Goal: Browse casually: Explore the website without a specific task or goal

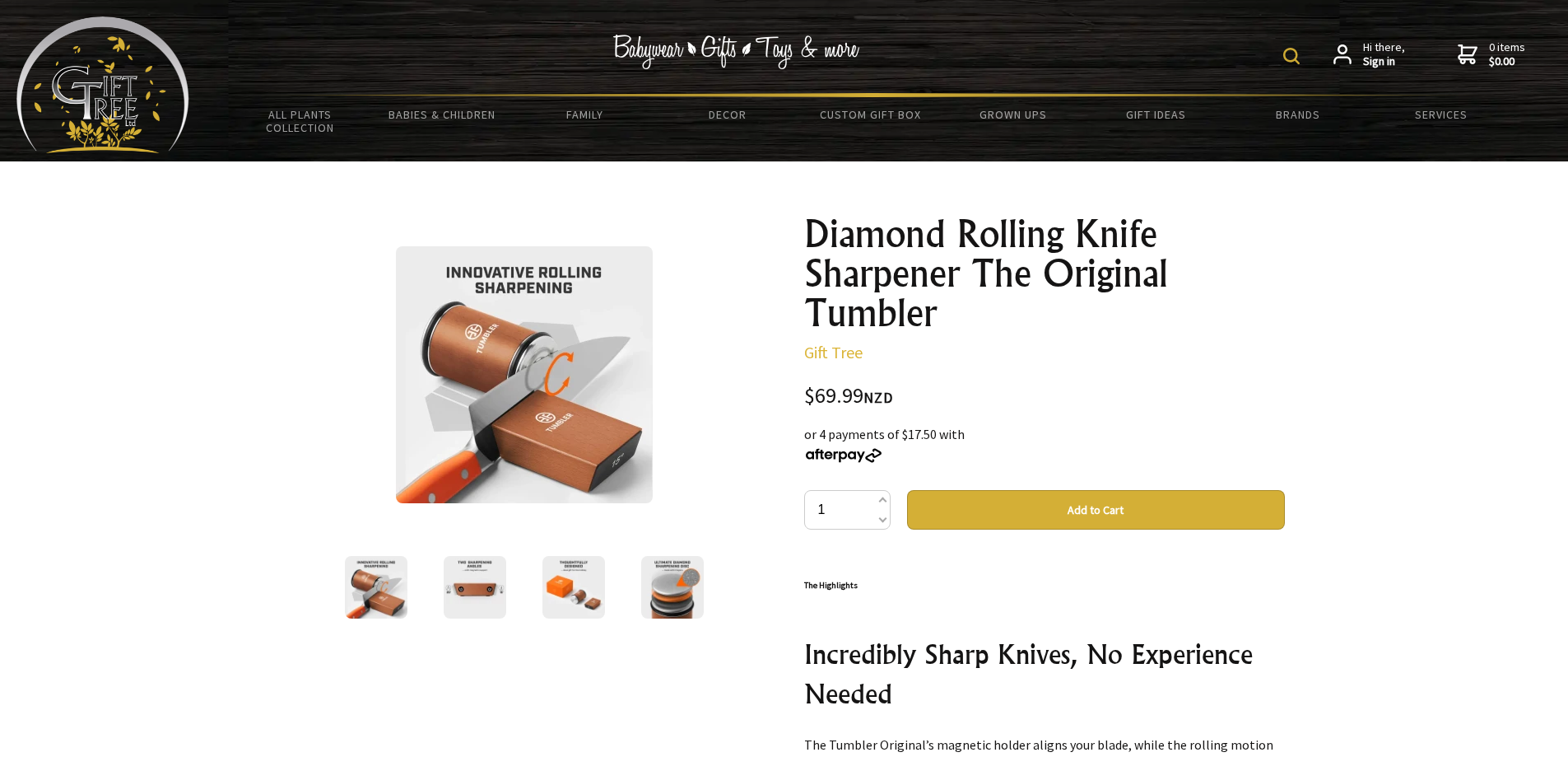
click at [684, 578] on img at bounding box center [672, 587] width 62 height 63
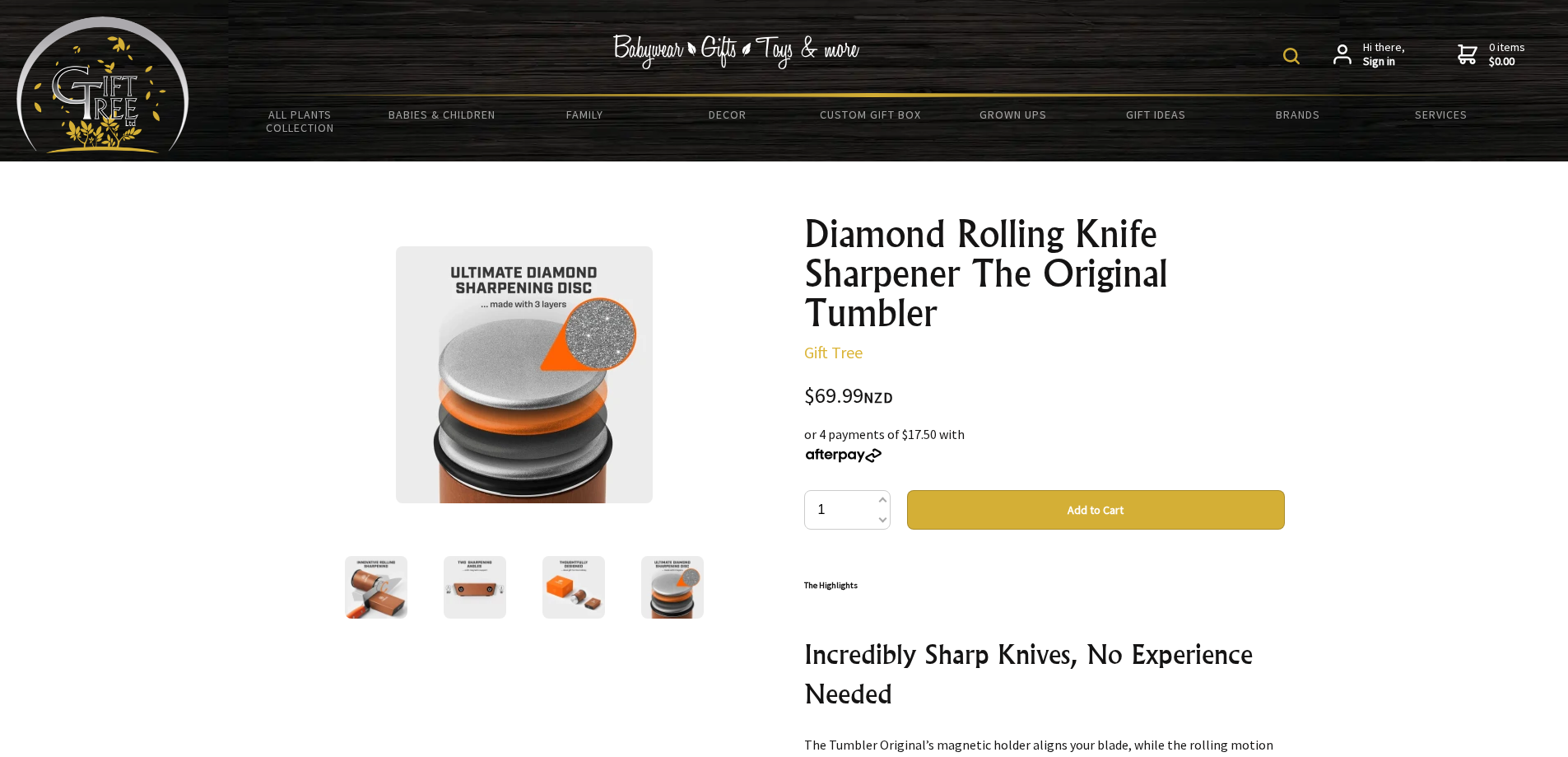
click at [582, 580] on img at bounding box center [573, 587] width 62 height 63
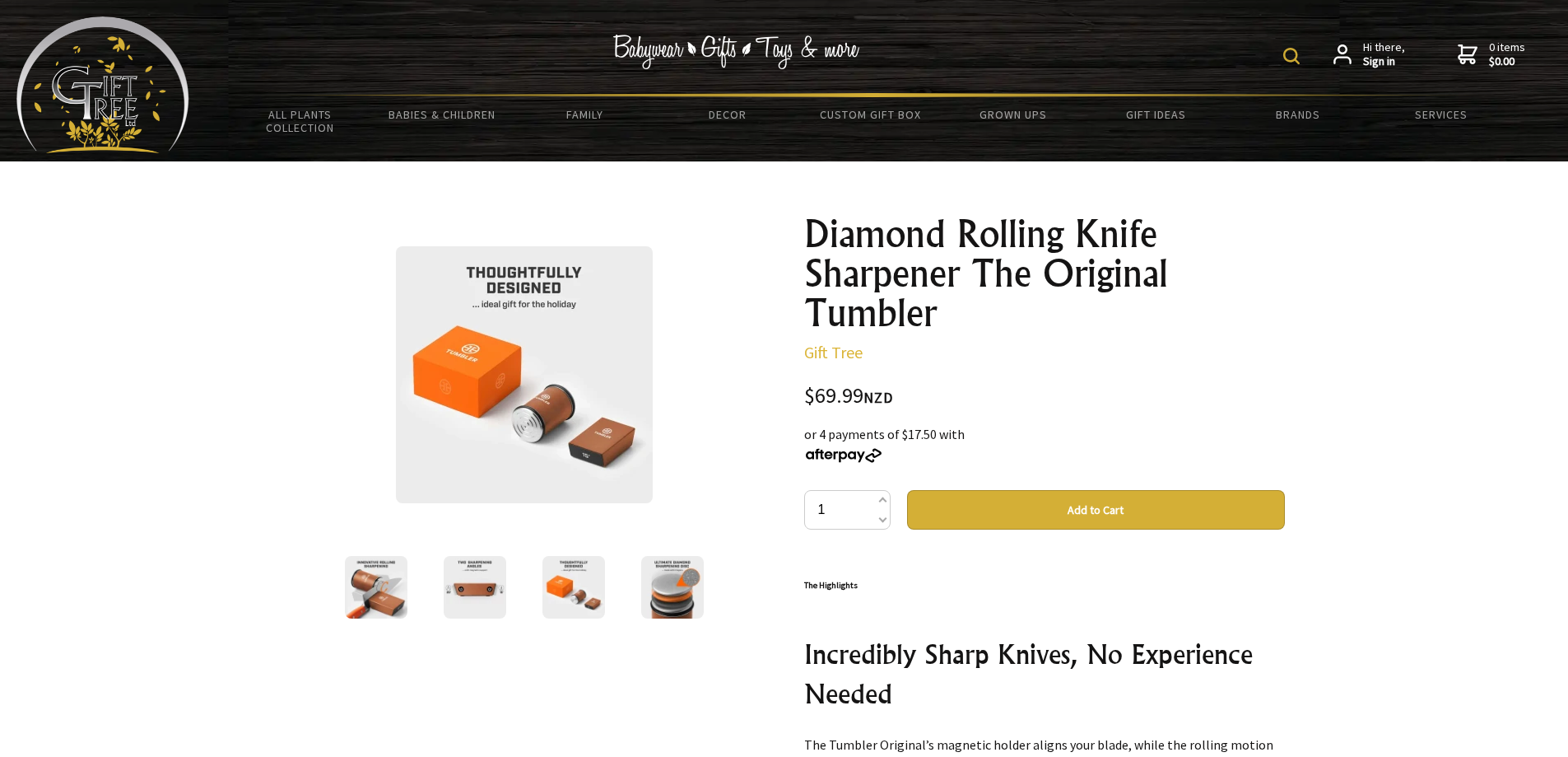
click at [497, 592] on img at bounding box center [474, 587] width 62 height 63
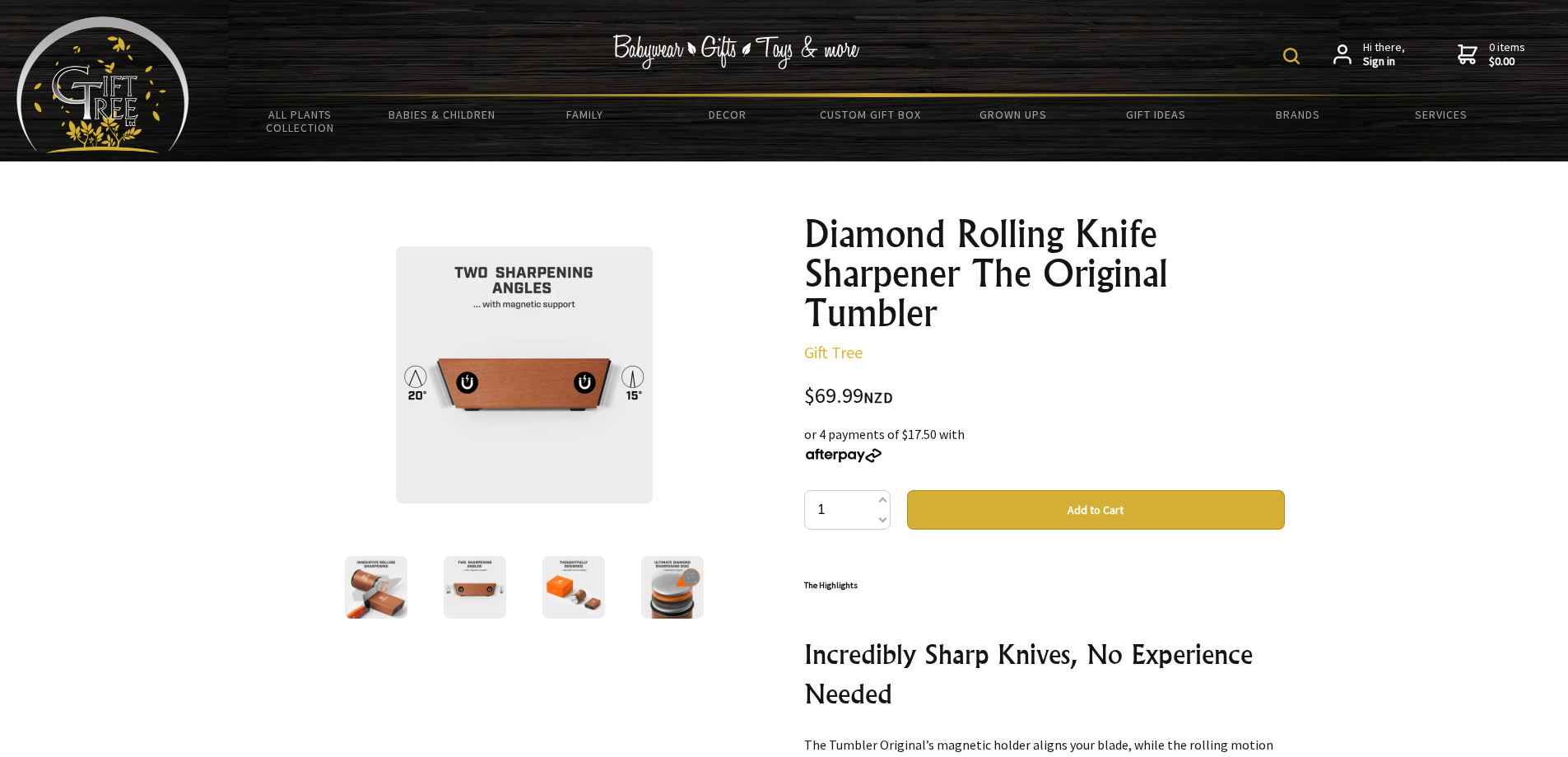
click at [365, 590] on img at bounding box center [376, 587] width 62 height 63
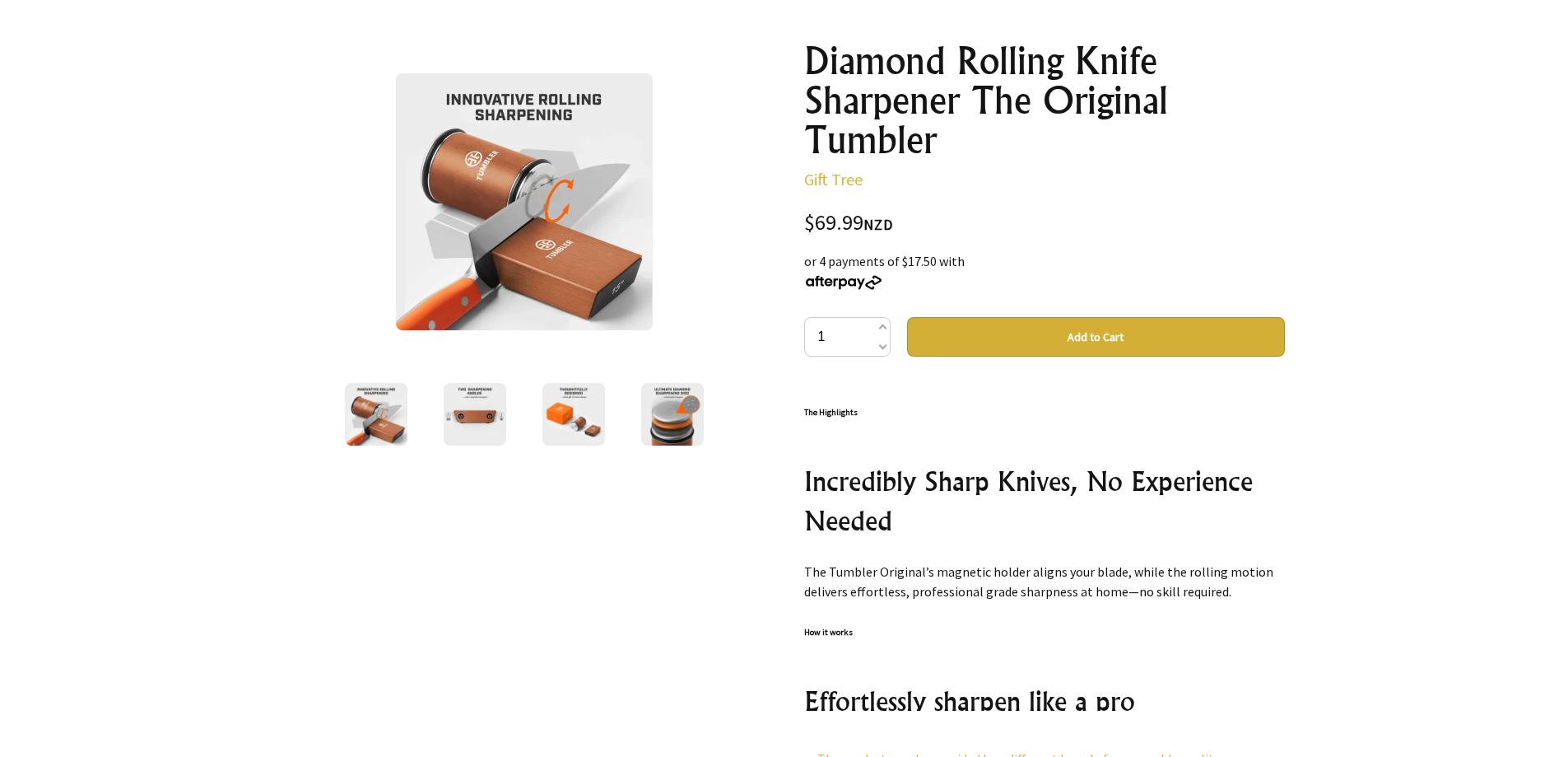
scroll to position [165, 0]
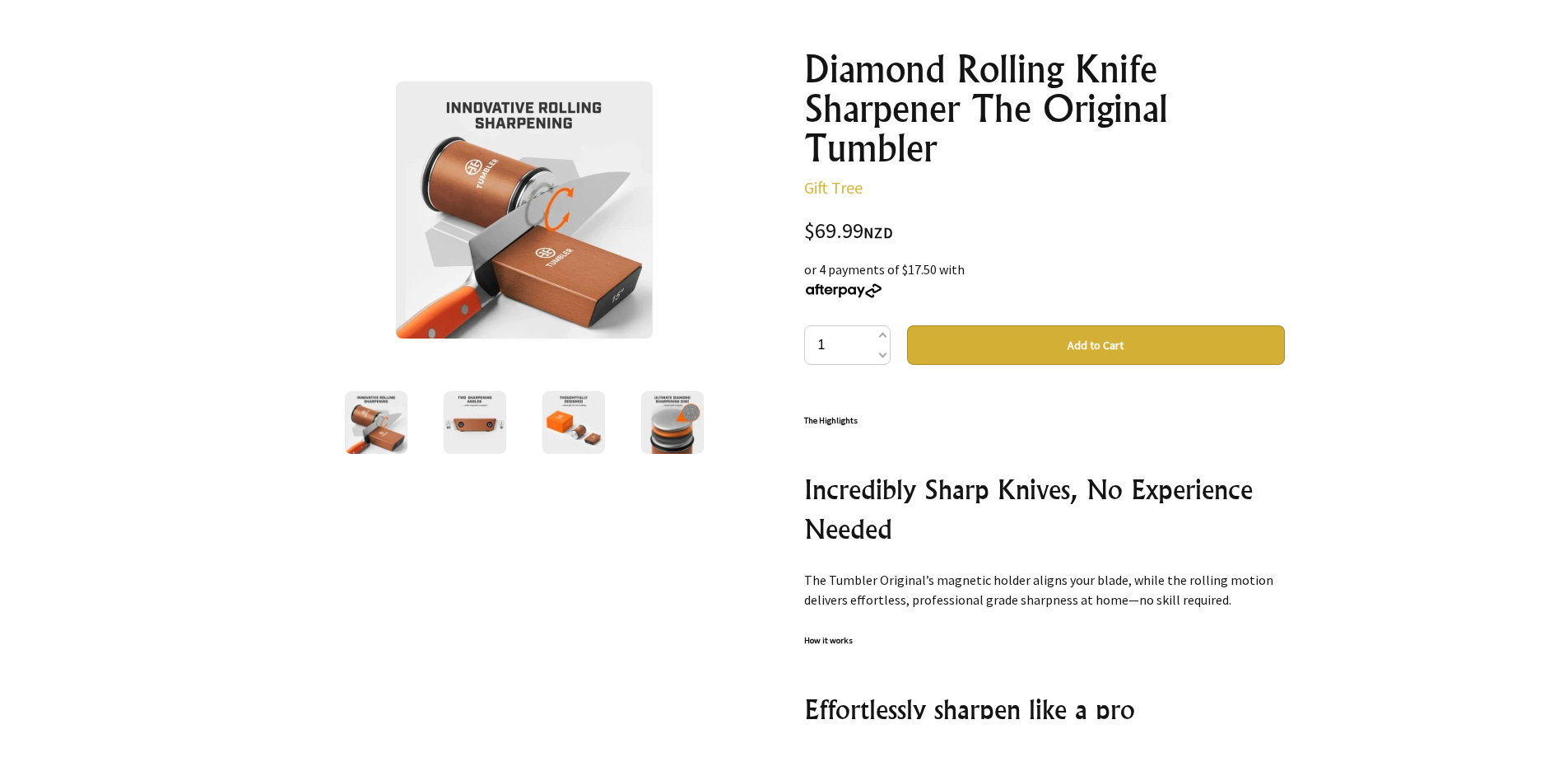
click at [363, 408] on img at bounding box center [376, 422] width 62 height 63
click at [476, 420] on img at bounding box center [474, 422] width 62 height 63
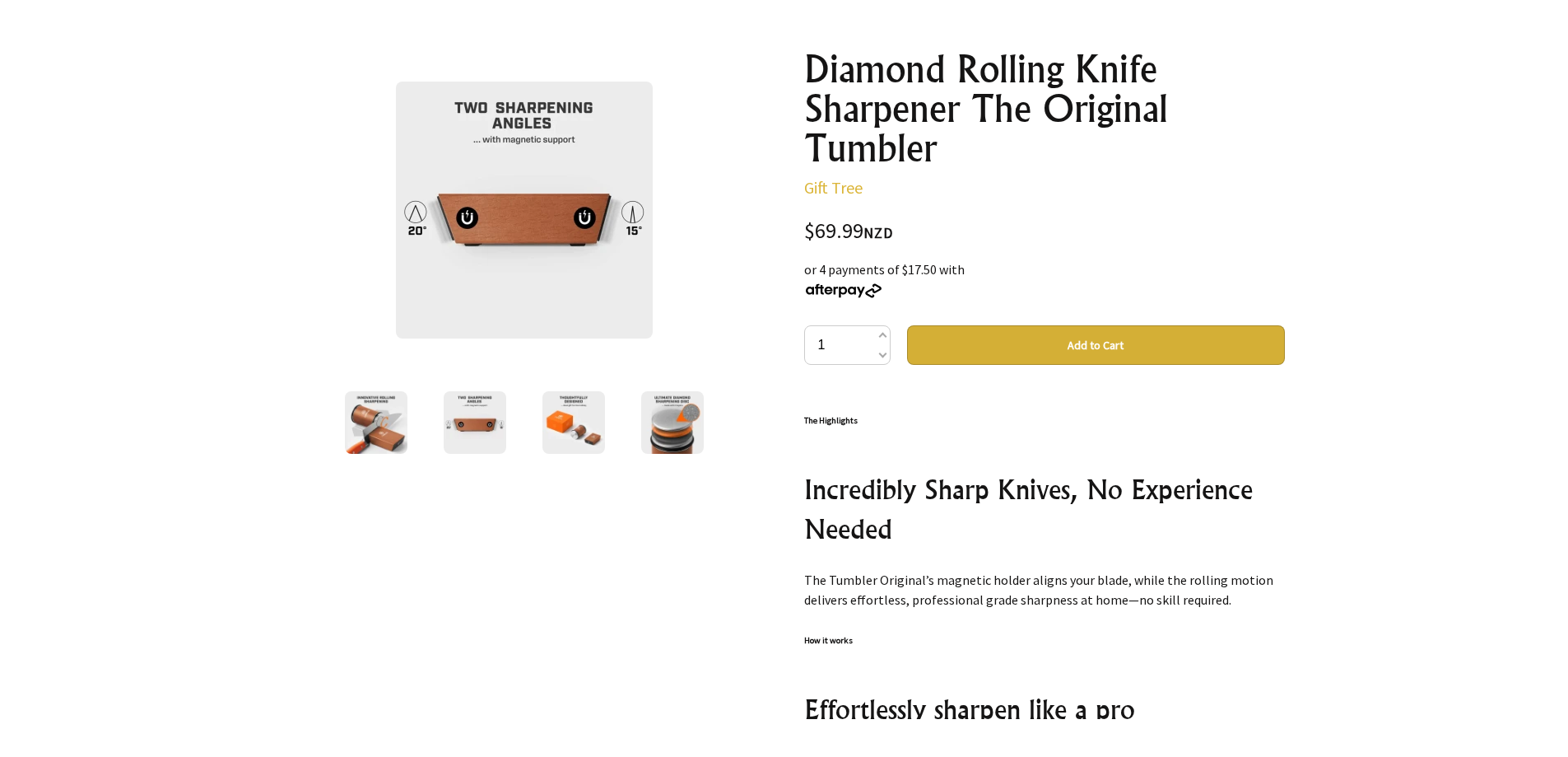
click at [573, 418] on img at bounding box center [573, 422] width 62 height 63
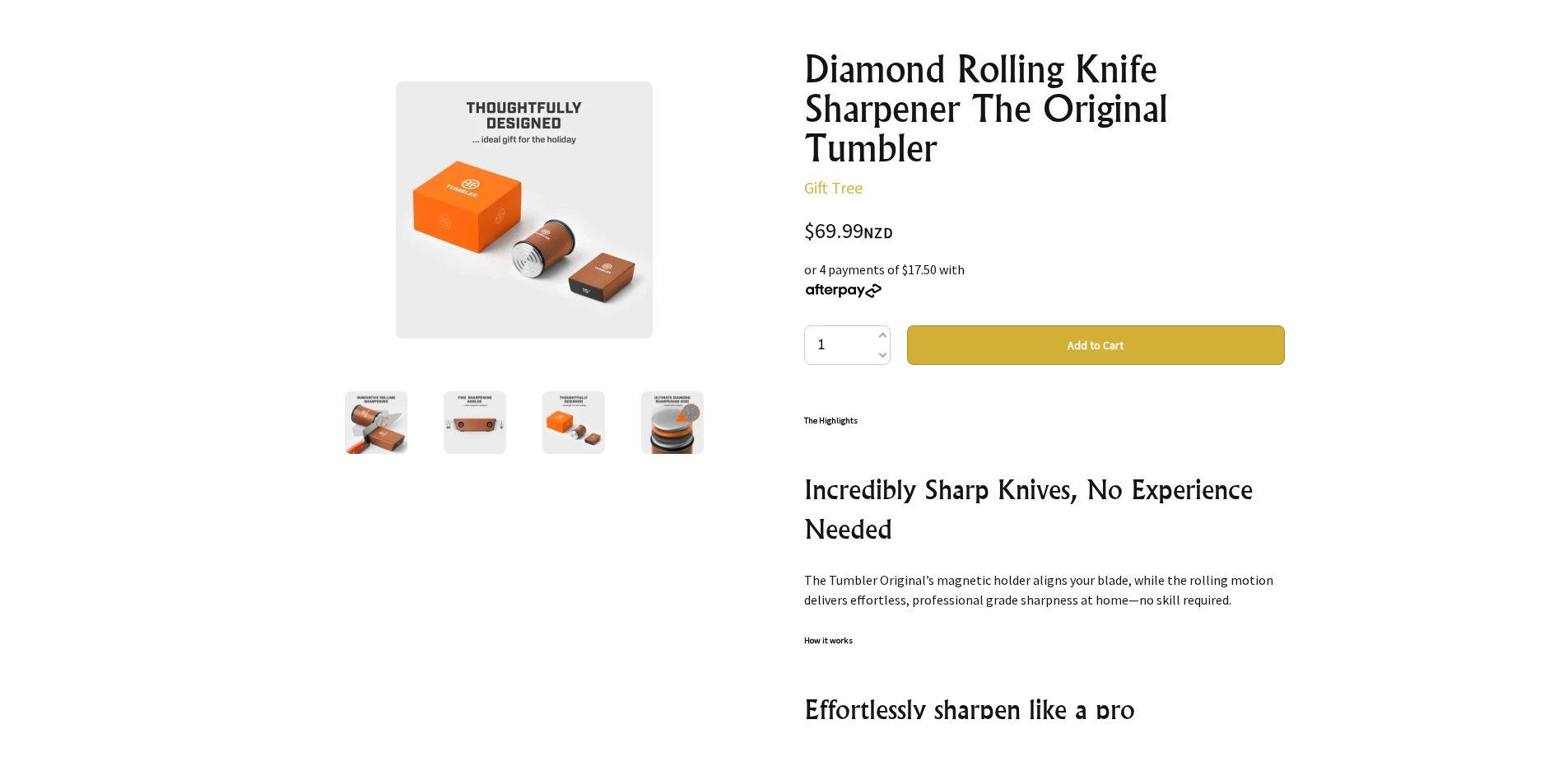
click at [675, 428] on img at bounding box center [672, 422] width 62 height 63
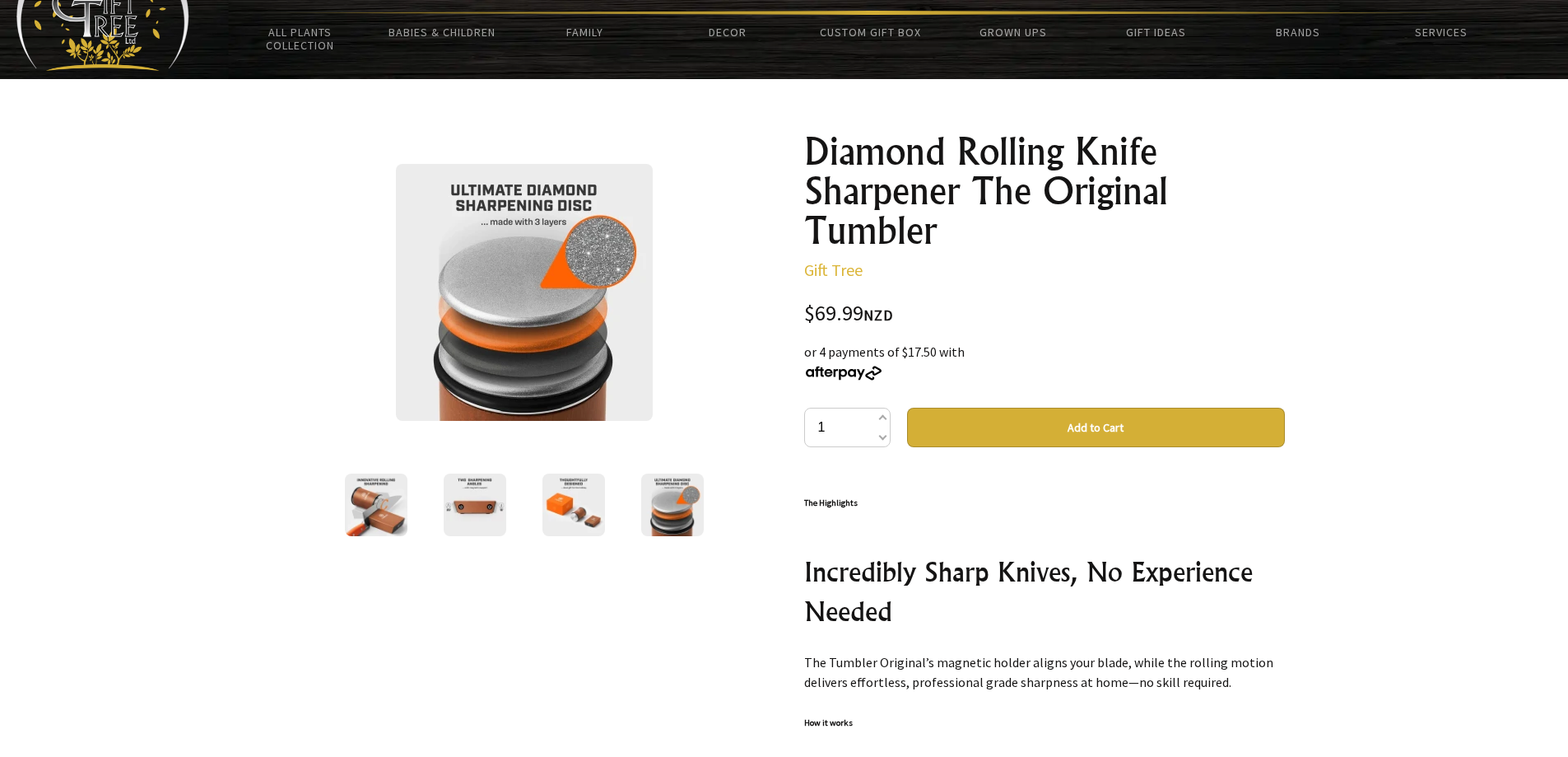
scroll to position [0, 0]
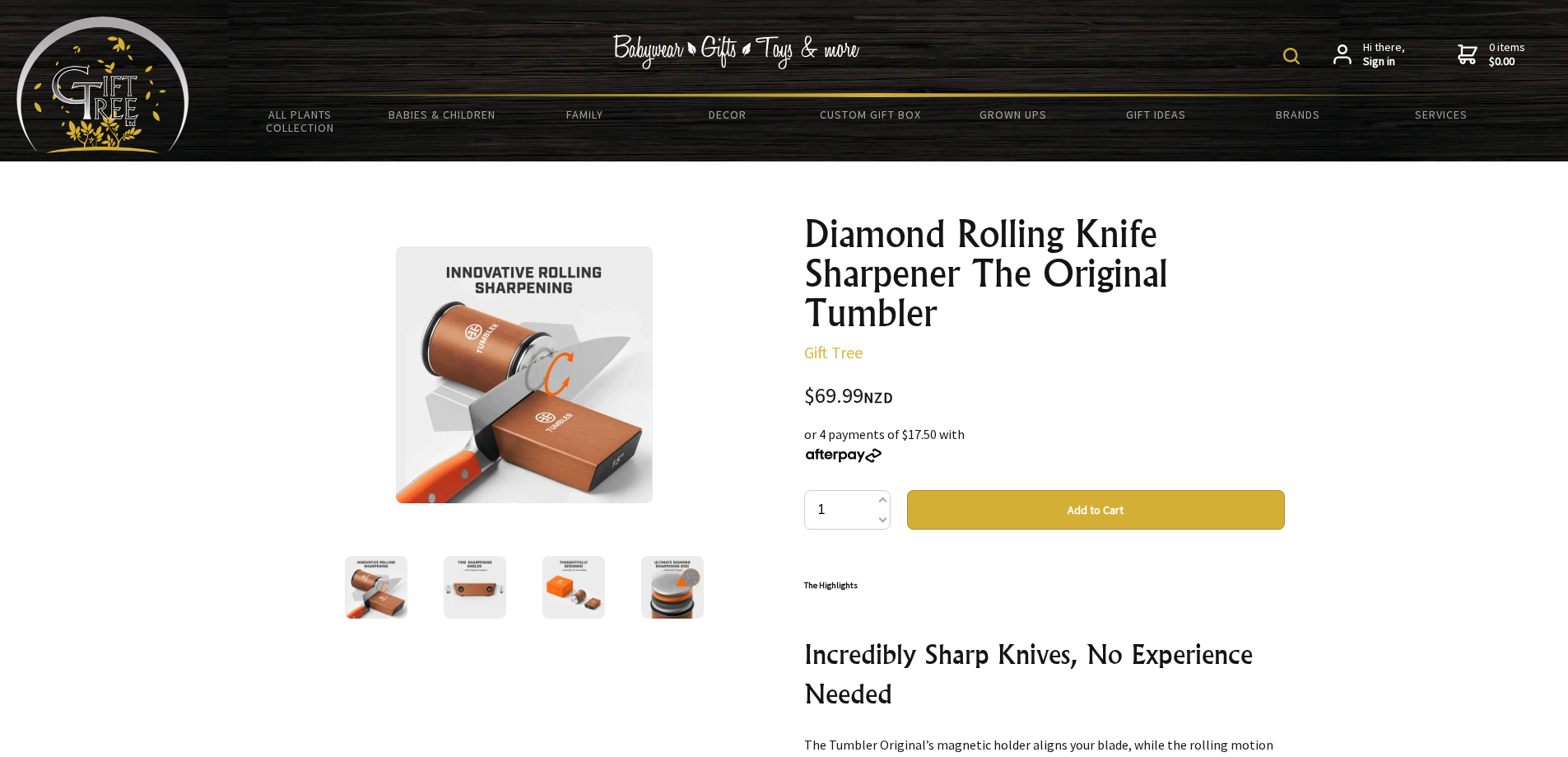
click at [97, 94] on img at bounding box center [102, 85] width 172 height 137
